Goal: Register for event/course

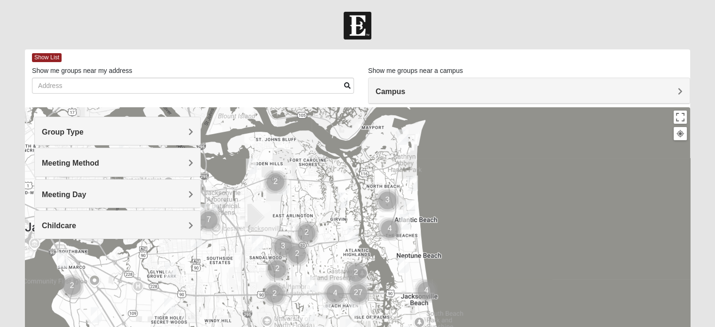
click at [186, 132] on h4 "Group Type" at bounding box center [117, 131] width 151 height 9
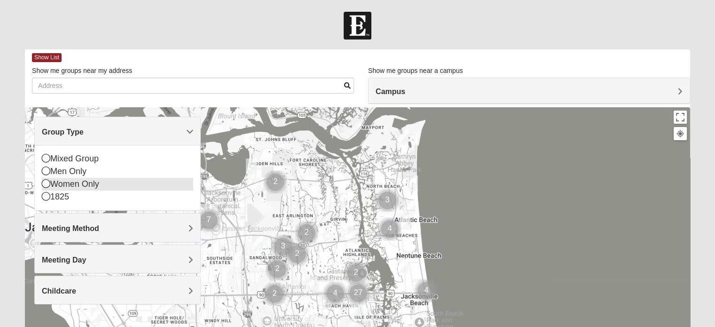
click at [89, 186] on div "Women Only" at bounding box center [117, 184] width 151 height 13
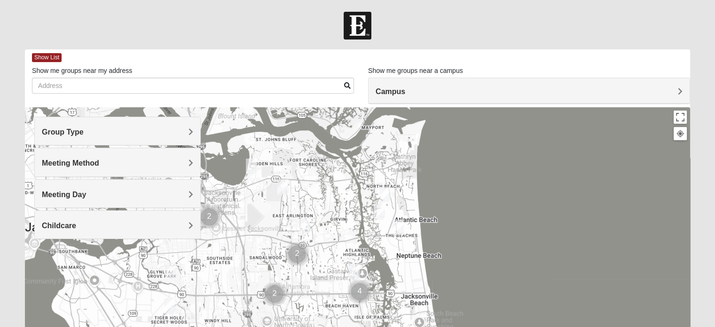
click at [137, 157] on div "Meeting Method" at bounding box center [117, 162] width 165 height 28
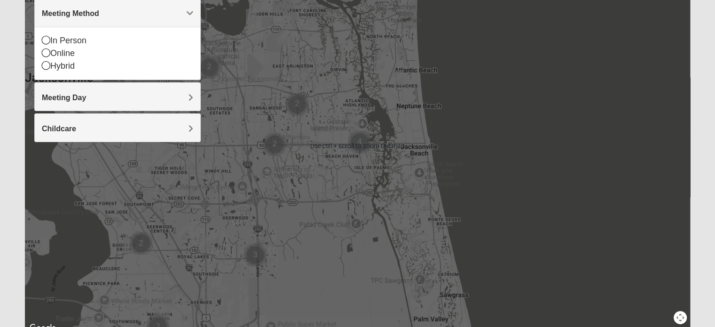
scroll to position [152, 0]
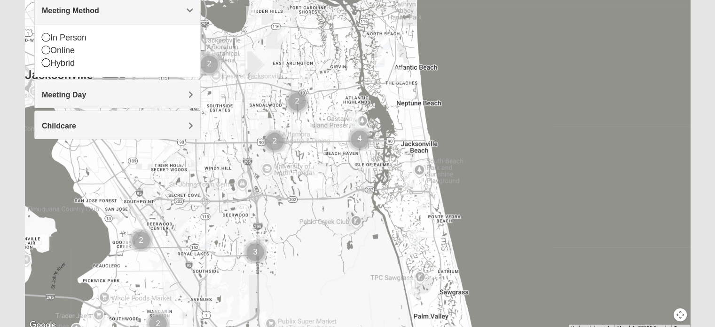
click at [408, 179] on img "Womens Doudna 32250" at bounding box center [409, 181] width 19 height 23
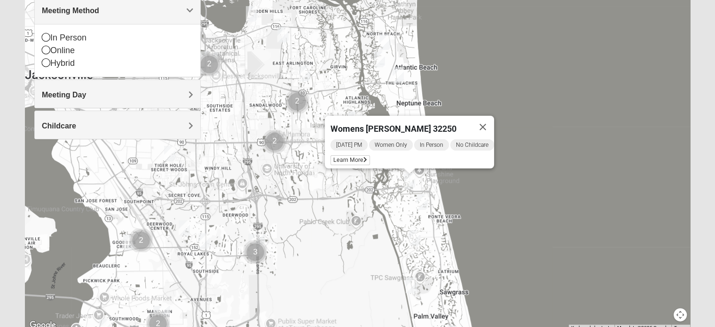
click at [420, 199] on img "Womens Barker/Johnson 32082" at bounding box center [422, 201] width 19 height 23
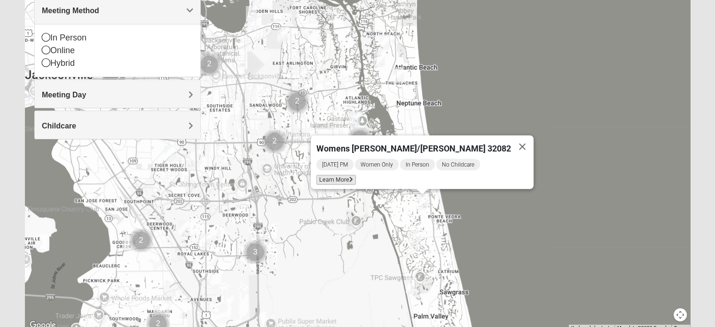
click at [355, 175] on span "Learn More" at bounding box center [335, 180] width 39 height 10
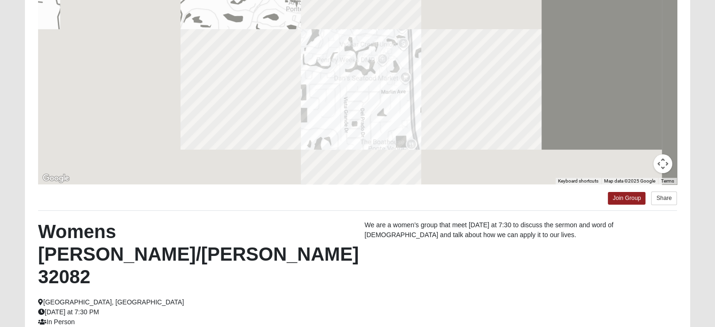
scroll to position [106, 0]
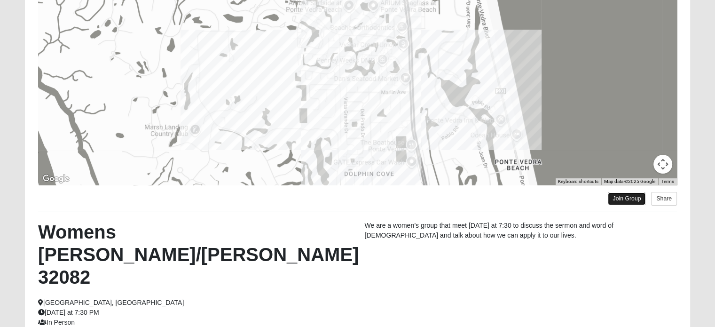
click at [626, 197] on link "Join Group" at bounding box center [627, 198] width 38 height 13
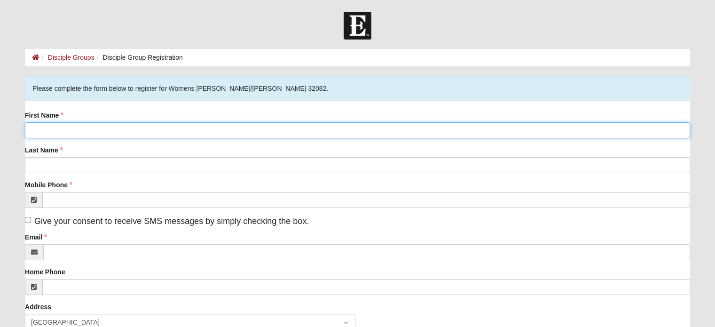
click at [216, 128] on input "First Name" at bounding box center [357, 130] width 665 height 16
type input "Betzy"
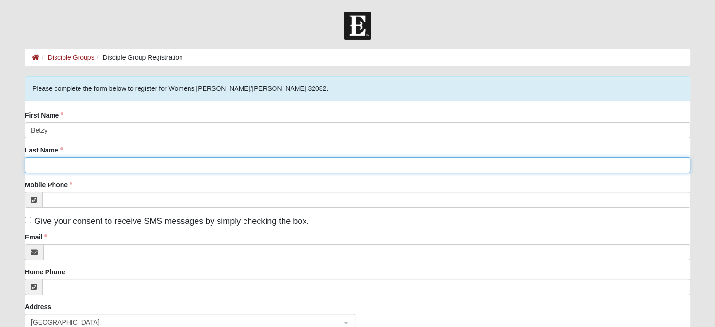
type input "[PERSON_NAME]"
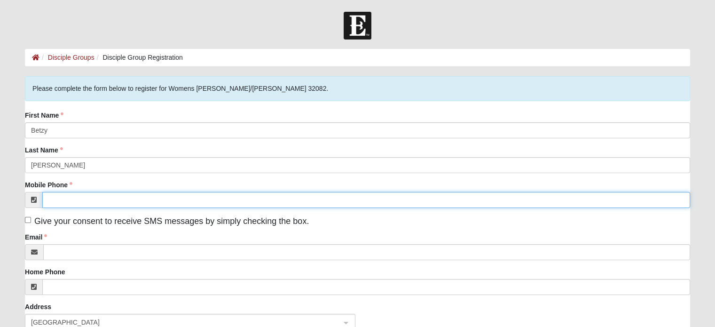
type input "(904) 994-3553"
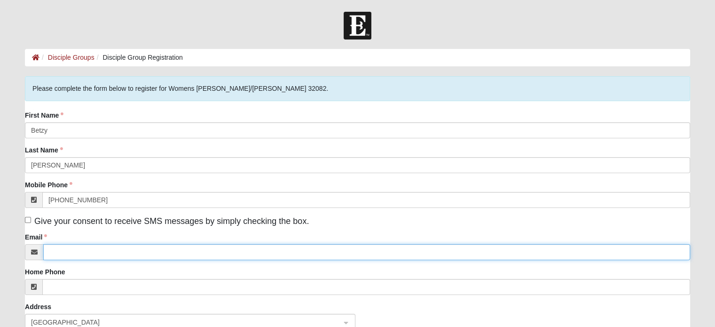
type input "betzyfsantiago@gmail.com"
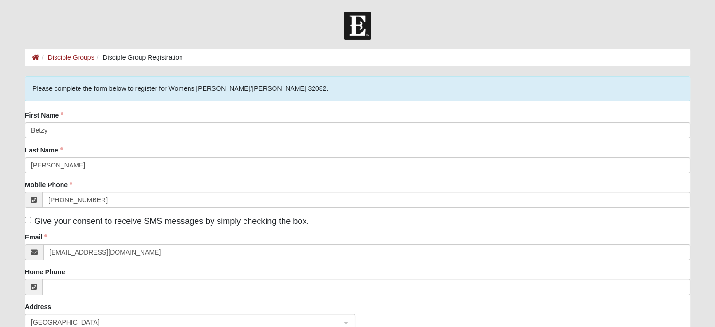
type input "7990 Baymeadows Road E, Unit 1806"
type input "Jacksonville"
type input "32256"
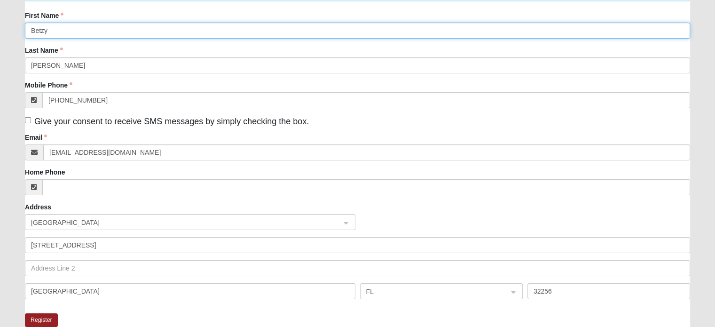
scroll to position [101, 0]
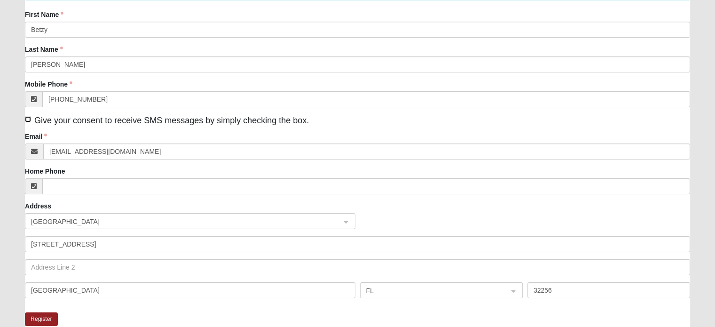
click at [28, 118] on input "Give your consent to receive SMS messages by simply checking the box." at bounding box center [28, 119] width 6 height 6
checkbox input "true"
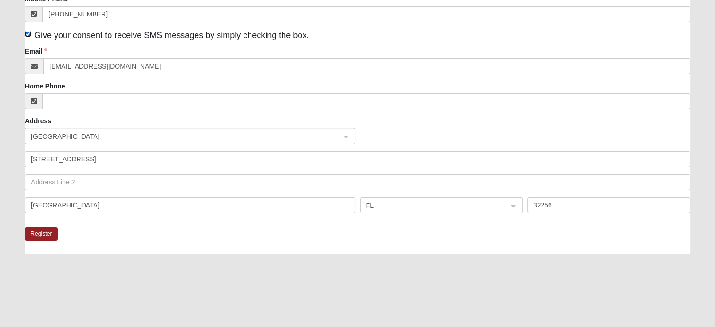
scroll to position [188, 0]
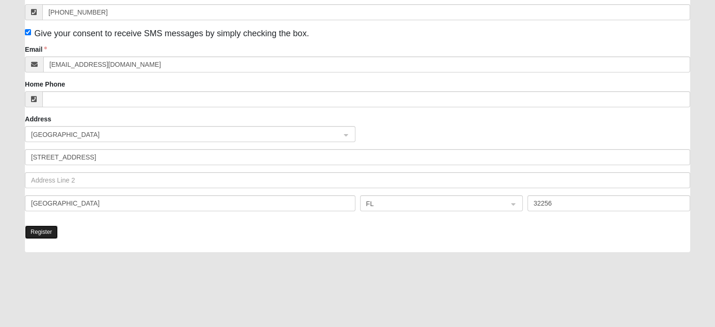
click at [46, 233] on button "Register" at bounding box center [41, 232] width 33 height 14
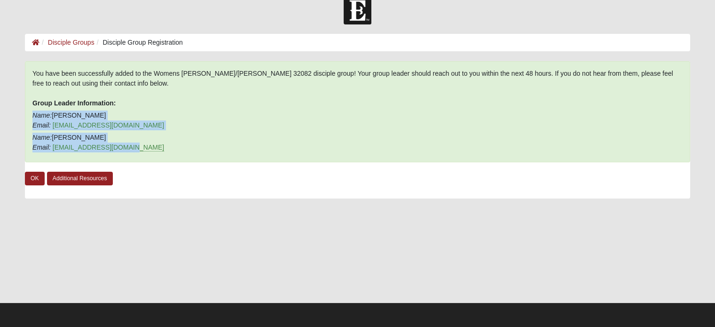
drag, startPoint x: 144, startPoint y: 148, endPoint x: 28, endPoint y: 112, distance: 121.3
click at [28, 112] on div "You have been successfully added to the Womens Barker/Johnson 32082 disciple gr…" at bounding box center [357, 111] width 665 height 101
copy div "Name: Ashton Barker Email: ashtonlbarker@outlook.com Name: Jessica Johnson Emai…"
